Goal: Task Accomplishment & Management: Manage account settings

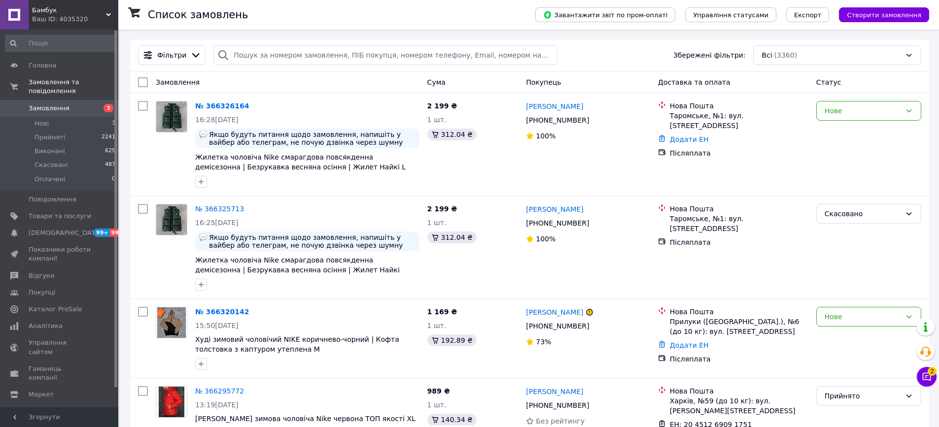
drag, startPoint x: 226, startPoint y: 101, endPoint x: 351, endPoint y: -70, distance: 212.3
click at [935, 379] on button "Чат з покупцем 2" at bounding box center [927, 377] width 20 height 20
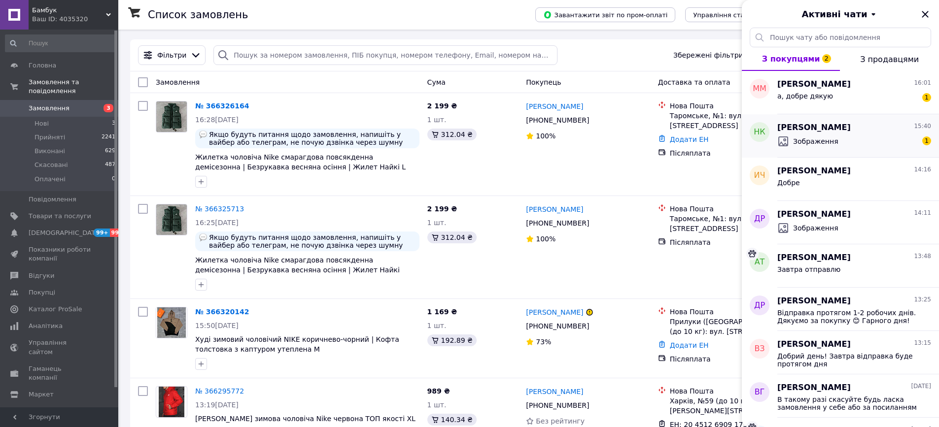
click at [822, 137] on span "Зображення" at bounding box center [815, 141] width 45 height 10
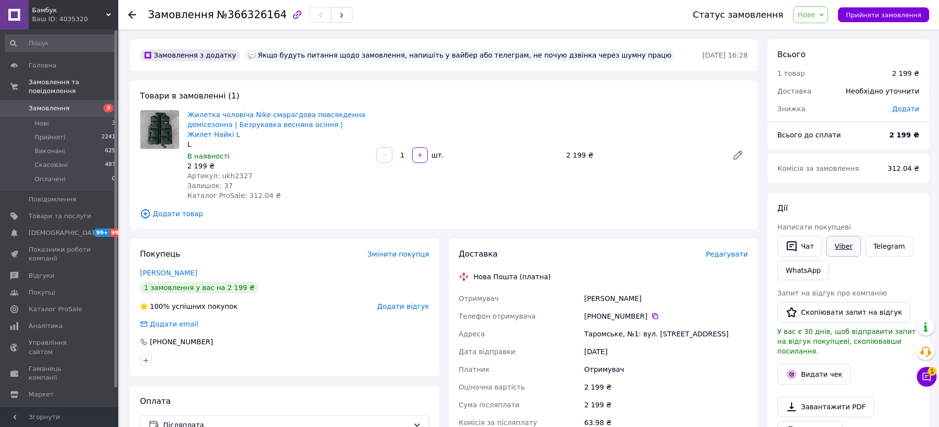
click at [844, 248] on link "Viber" at bounding box center [843, 246] width 34 height 21
drag, startPoint x: 220, startPoint y: 132, endPoint x: 191, endPoint y: 119, distance: 31.8
click at [191, 119] on span "Жилетка чоловіча Nike смарагдова повсякденна демісезонна | Безрукавка весняна о…" at bounding box center [277, 125] width 181 height 30
click at [842, 251] on link "Viber" at bounding box center [843, 246] width 34 height 21
click at [620, 338] on div "Таромське, №1: вул. Старий шлях, 1" at bounding box center [666, 334] width 168 height 18
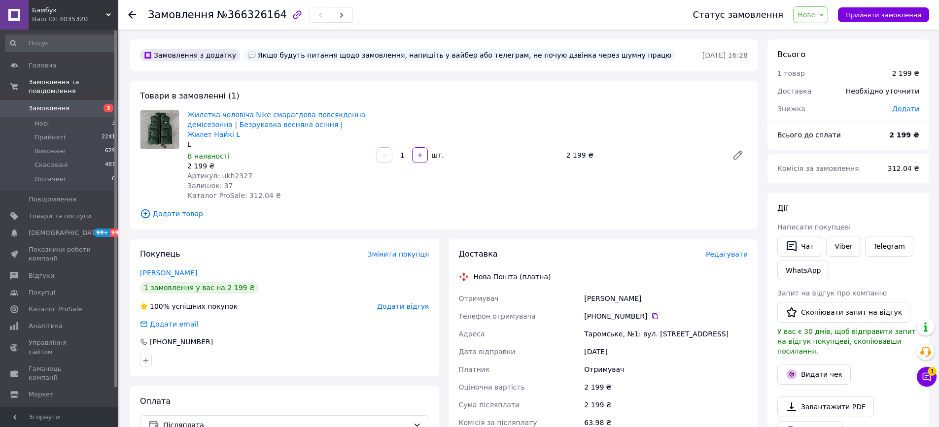
click at [620, 338] on div "Таромське, №1: вул. Старий шлях, 1" at bounding box center [666, 334] width 168 height 18
click at [619, 337] on div "Таромське, №1: вул. Старий шлях, 1" at bounding box center [666, 334] width 168 height 18
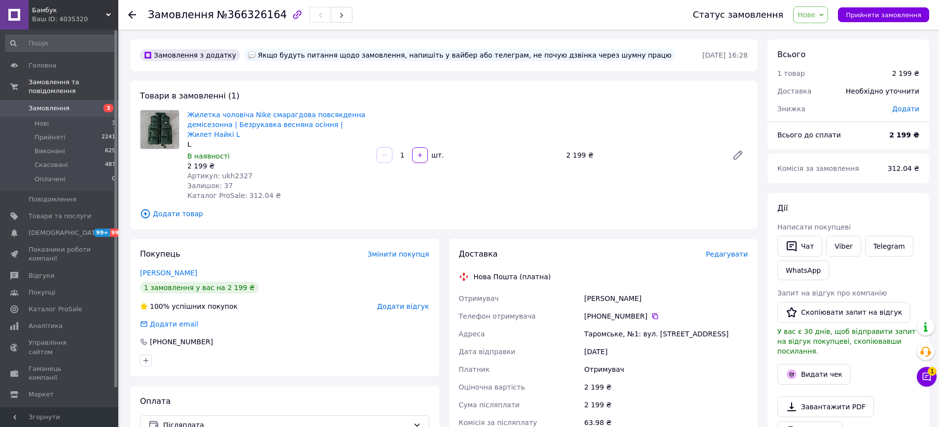
click at [607, 302] on div "Казаков Олександр" at bounding box center [666, 299] width 168 height 18
click at [607, 301] on div "Казаков Олександр" at bounding box center [666, 299] width 168 height 18
copy div "Казаков Олександр"
click at [928, 382] on button "Чат з покупцем 1" at bounding box center [927, 377] width 20 height 20
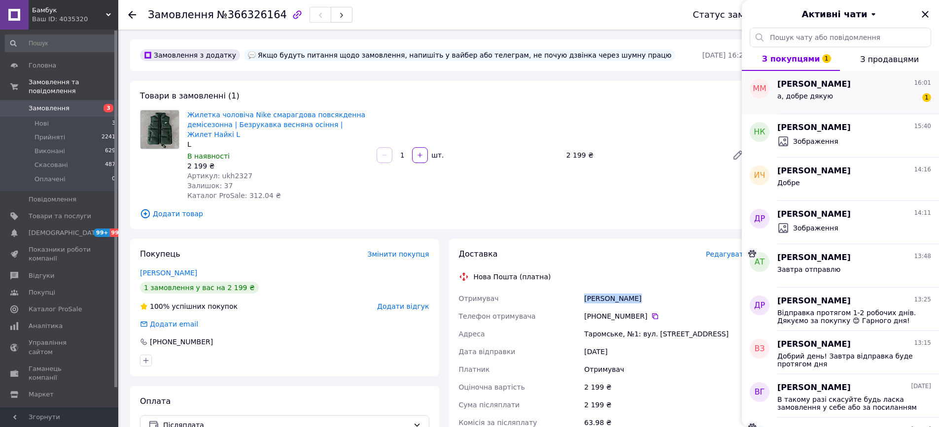
click at [825, 98] on span "а, добре дякую" at bounding box center [805, 96] width 56 height 8
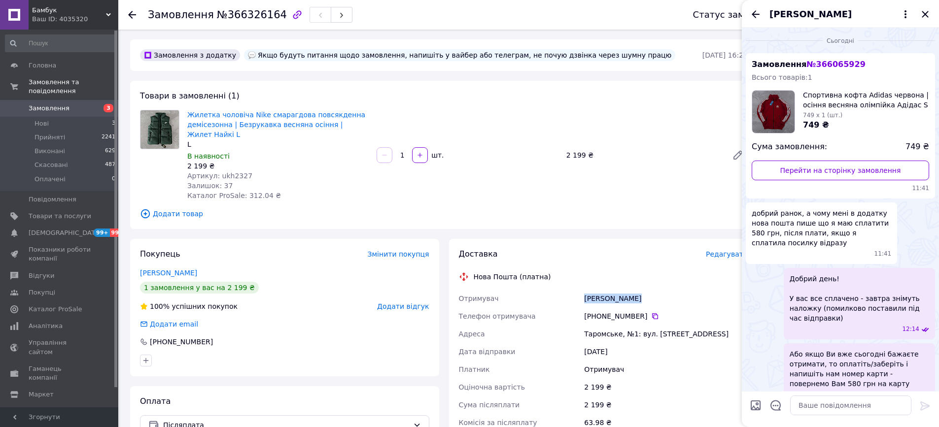
scroll to position [62, 0]
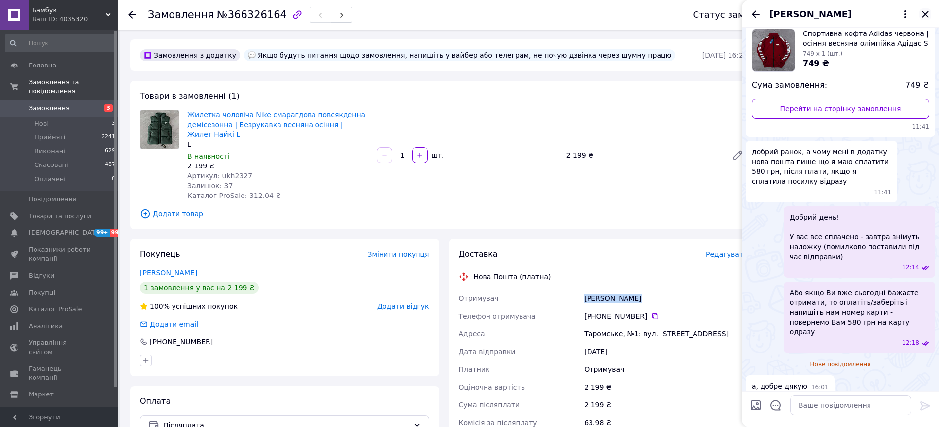
click at [925, 14] on icon "Закрити" at bounding box center [924, 14] width 6 height 6
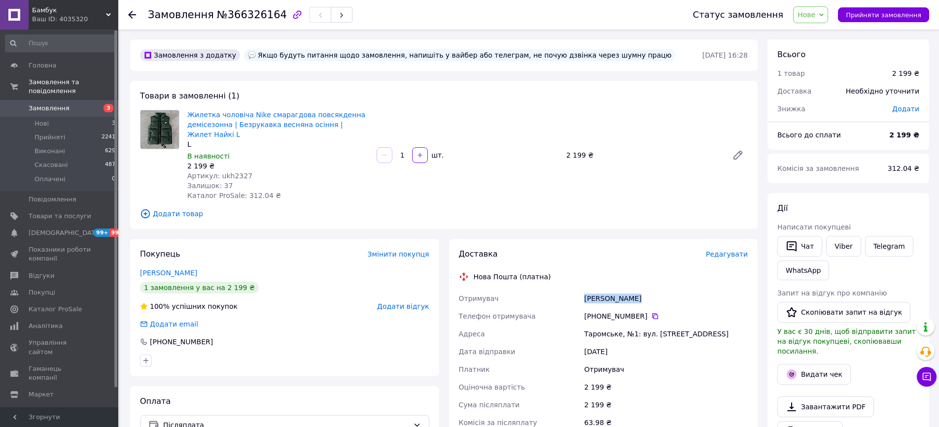
copy div "Казаков Олександр"
click at [888, 21] on button "Прийняти замовлення" at bounding box center [883, 14] width 91 height 15
click at [643, 313] on div "+380 63 672 05 13" at bounding box center [666, 316] width 164 height 10
click at [652, 313] on icon at bounding box center [655, 316] width 6 height 6
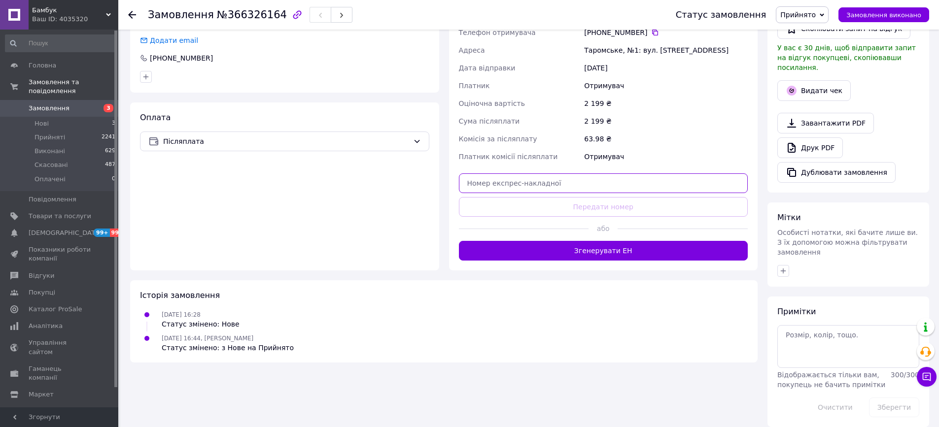
click at [559, 187] on input "text" at bounding box center [603, 183] width 289 height 20
paste input "20451269174742"
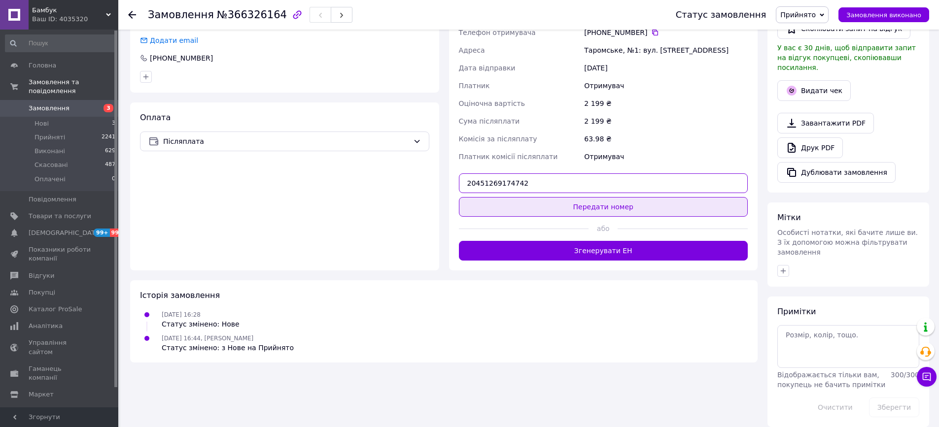
type input "20451269174742"
click at [538, 202] on button "Передати номер" at bounding box center [603, 207] width 289 height 20
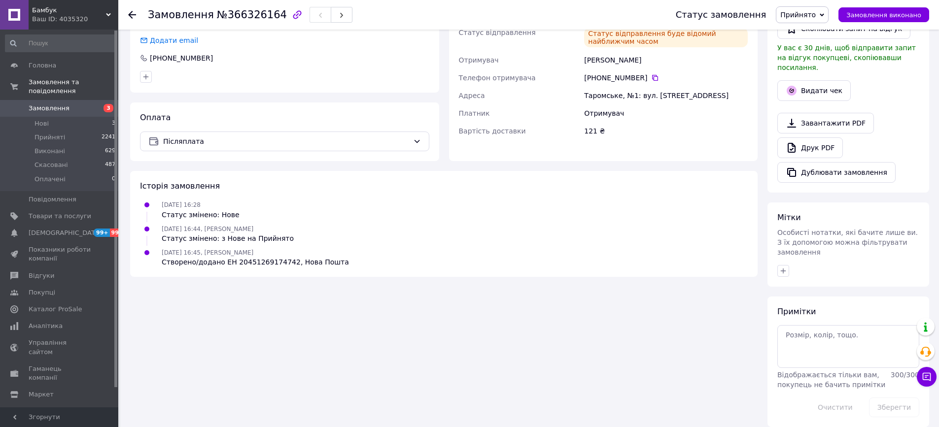
click at [47, 105] on span "Замовлення" at bounding box center [49, 108] width 41 height 9
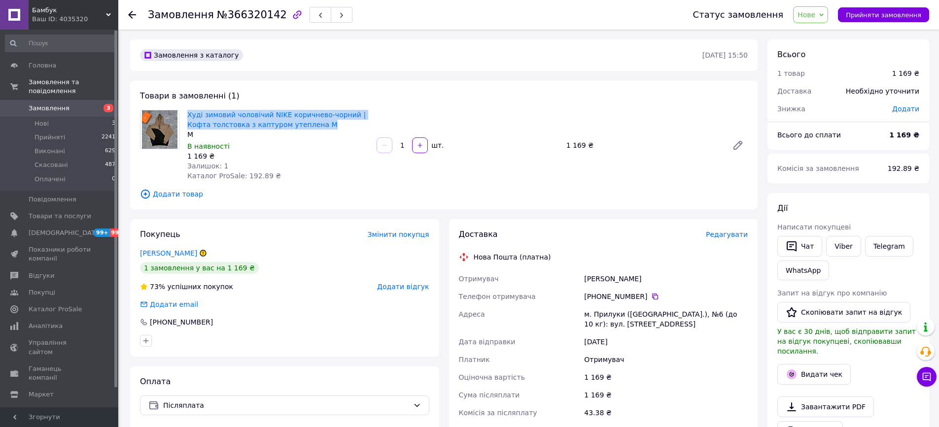
drag, startPoint x: 331, startPoint y: 124, endPoint x: 229, endPoint y: 106, distance: 103.5
click at [229, 106] on div "Товари в замовленні (1) Худі зимовий чоловічий NIKE коричнево-чорний | Кофта то…" at bounding box center [443, 145] width 627 height 129
copy link "Худі зимовий чоловічий NIKE коричнево-чорний | Кофта толстовка з каптуром утепл…"
click at [832, 247] on link "Viber" at bounding box center [843, 246] width 34 height 21
click at [594, 311] on div "м. Прилуки ([GEOGRAPHIC_DATA].), №6 (до 10 кг): вул. [STREET_ADDRESS]" at bounding box center [666, 320] width 168 height 28
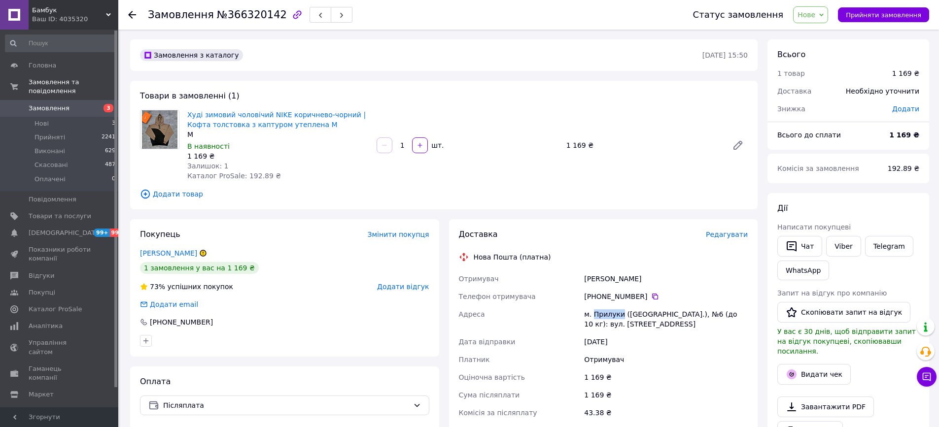
click at [594, 311] on div "м. Прилуки ([GEOGRAPHIC_DATA].), №6 (до 10 кг): вул. [STREET_ADDRESS]" at bounding box center [666, 320] width 168 height 28
copy div "м. Прилуки ([GEOGRAPHIC_DATA].), №6 (до 10 кг): вул. [STREET_ADDRESS]"
click at [563, 288] on div "Телефон отримувача" at bounding box center [520, 297] width 126 height 18
click at [595, 273] on div "[PERSON_NAME]" at bounding box center [666, 279] width 168 height 18
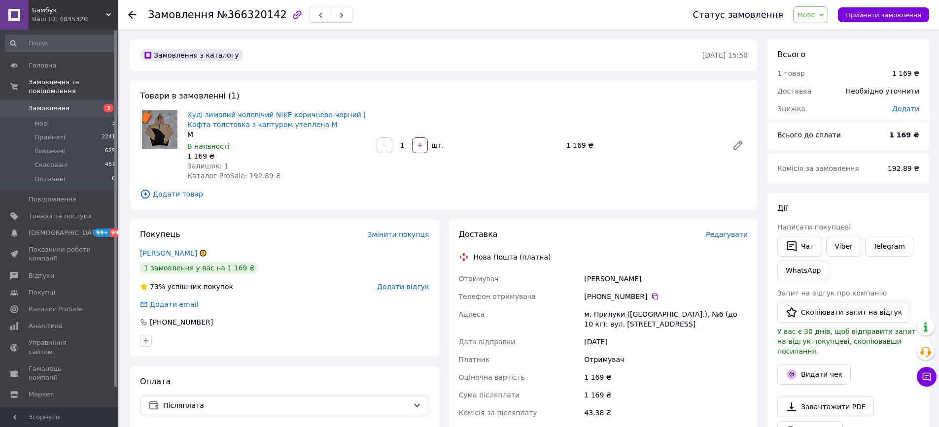
click at [596, 273] on div "[PERSON_NAME]" at bounding box center [666, 279] width 168 height 18
copy div "[PERSON_NAME]"
click at [848, 247] on link "Viber" at bounding box center [843, 246] width 34 height 21
copy div "[PERSON_NAME]"
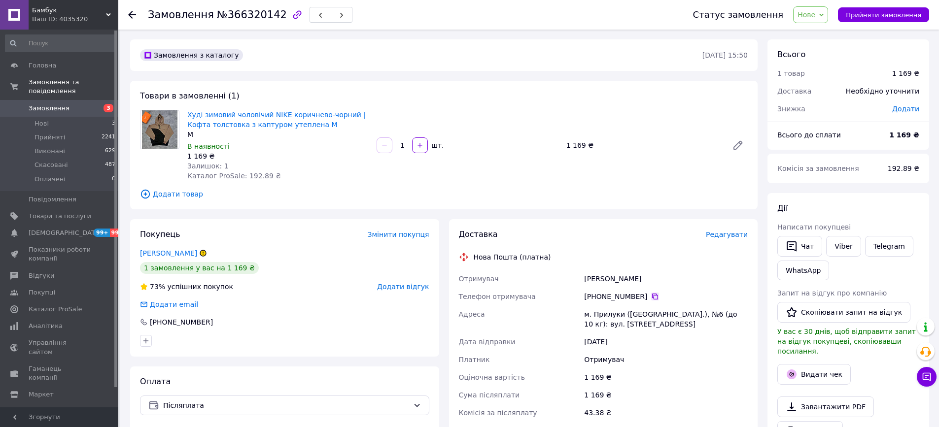
click at [656, 298] on icon at bounding box center [655, 297] width 8 height 8
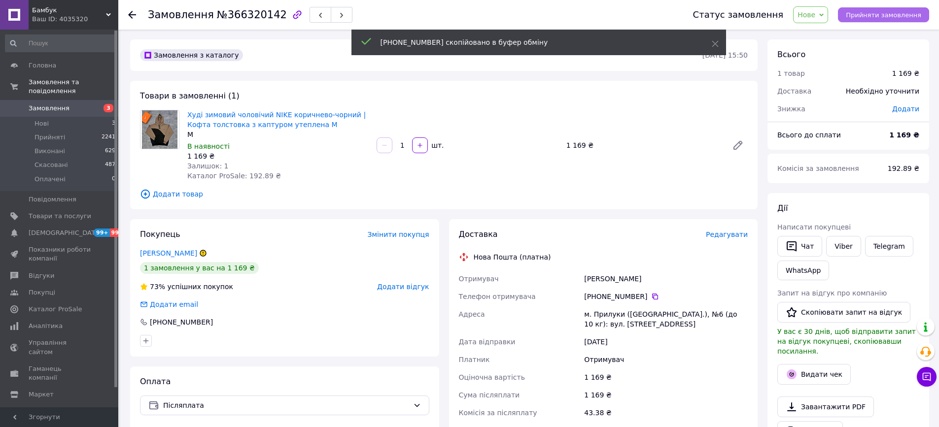
click at [864, 8] on button "Прийняти замовлення" at bounding box center [883, 14] width 91 height 15
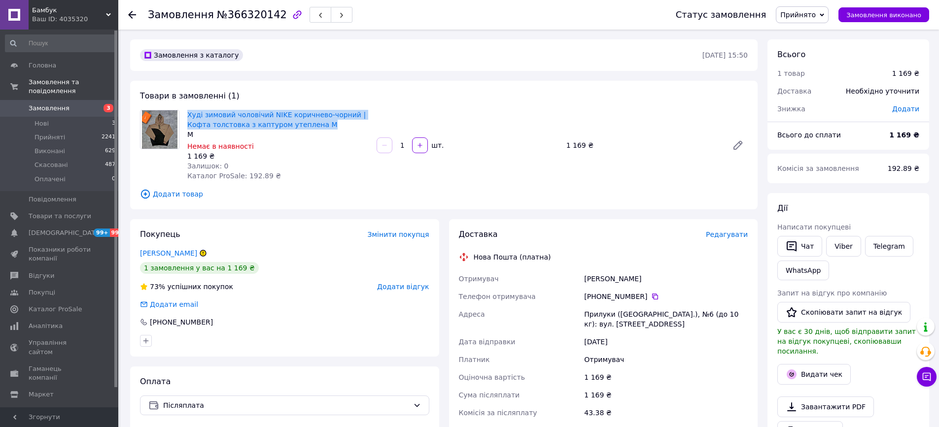
drag, startPoint x: 331, startPoint y: 125, endPoint x: 238, endPoint y: 105, distance: 94.2
click at [238, 105] on div "Товари в замовленні (1) Худі зимовий чоловічий NIKE коричнево-чорний | Кофта то…" at bounding box center [443, 145] width 627 height 129
copy link "Худі зимовий чоловічий NIKE коричнево-чорний | Кофта толстовка з каптуром утепл…"
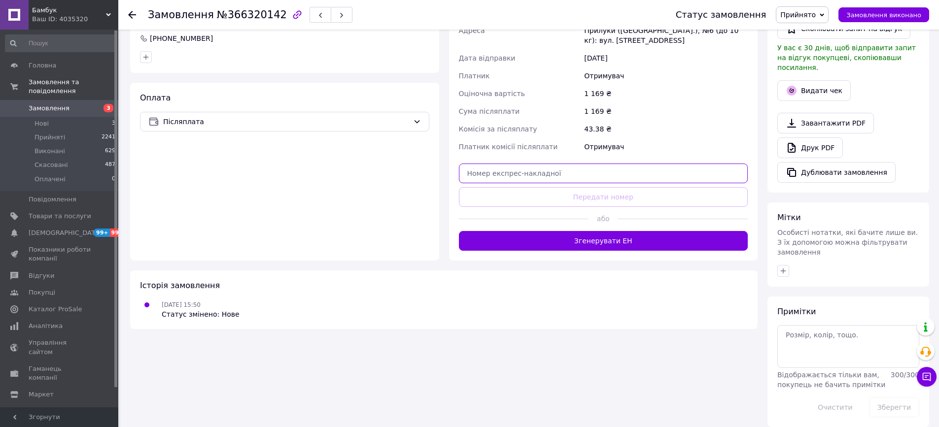
click at [530, 174] on input "text" at bounding box center [603, 174] width 289 height 20
paste input "20451269173108"
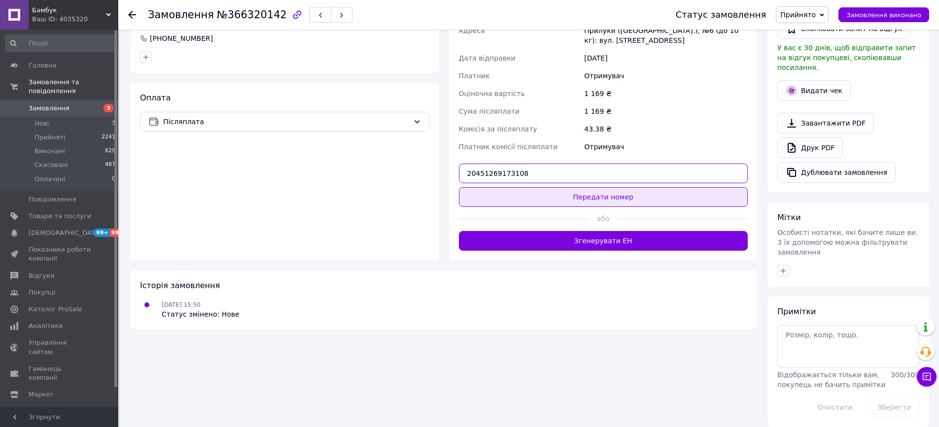
type input "20451269173108"
click at [622, 197] on button "Передати номер" at bounding box center [603, 197] width 289 height 20
